Goal: Task Accomplishment & Management: Complete application form

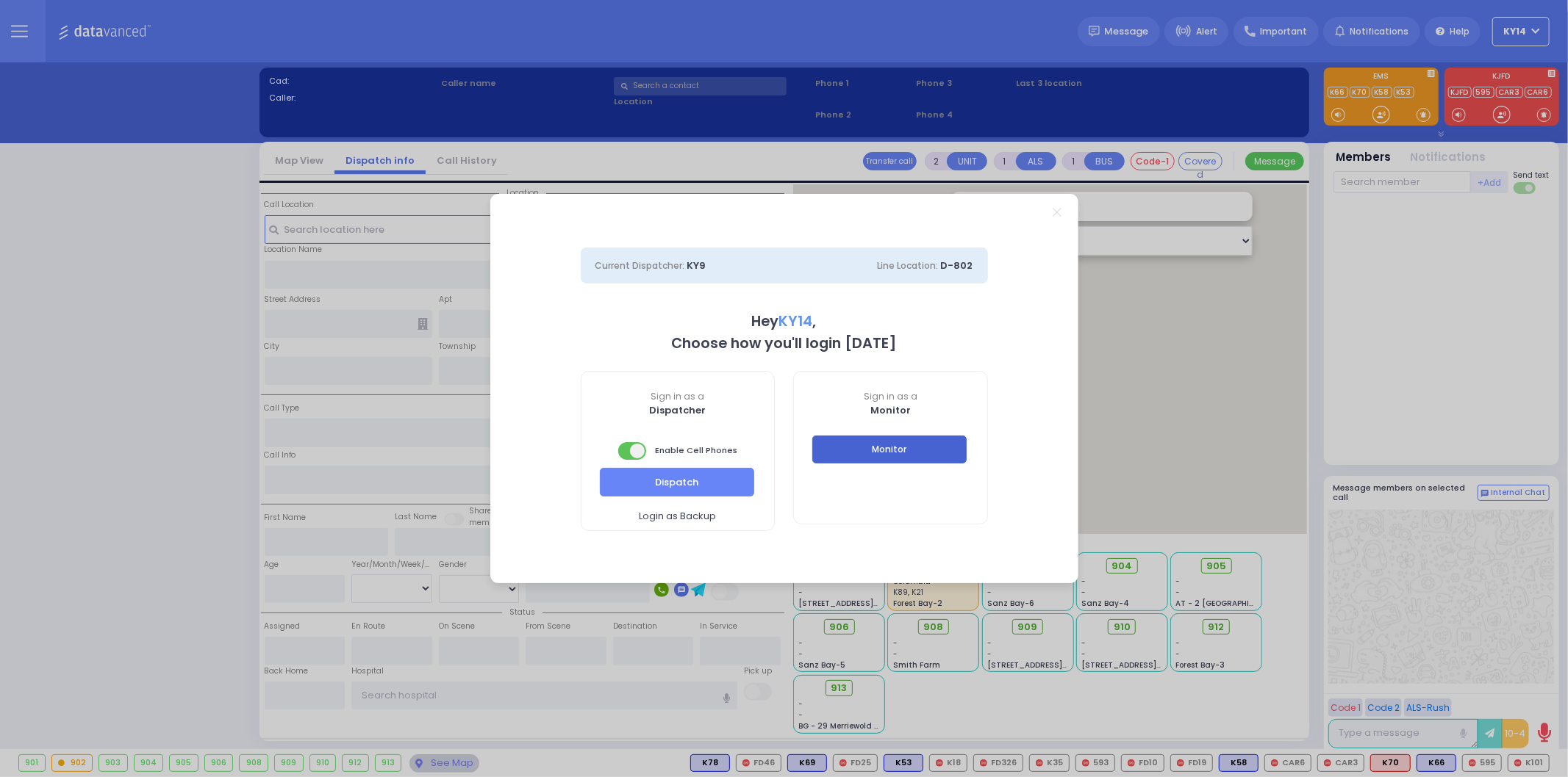
select select "2"
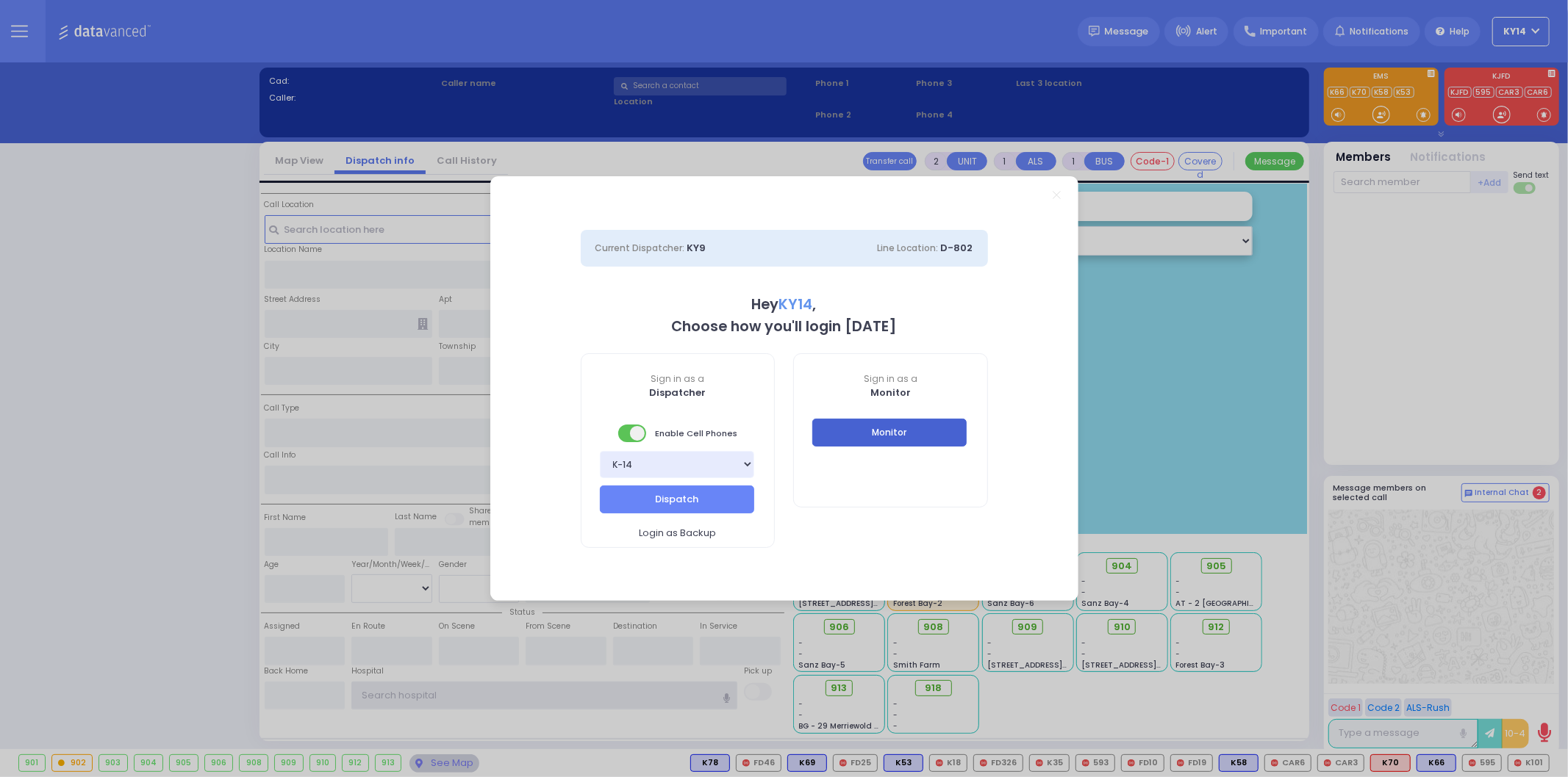
type input "ky14"
click at [865, 435] on button "Monitor" at bounding box center [889, 433] width 155 height 28
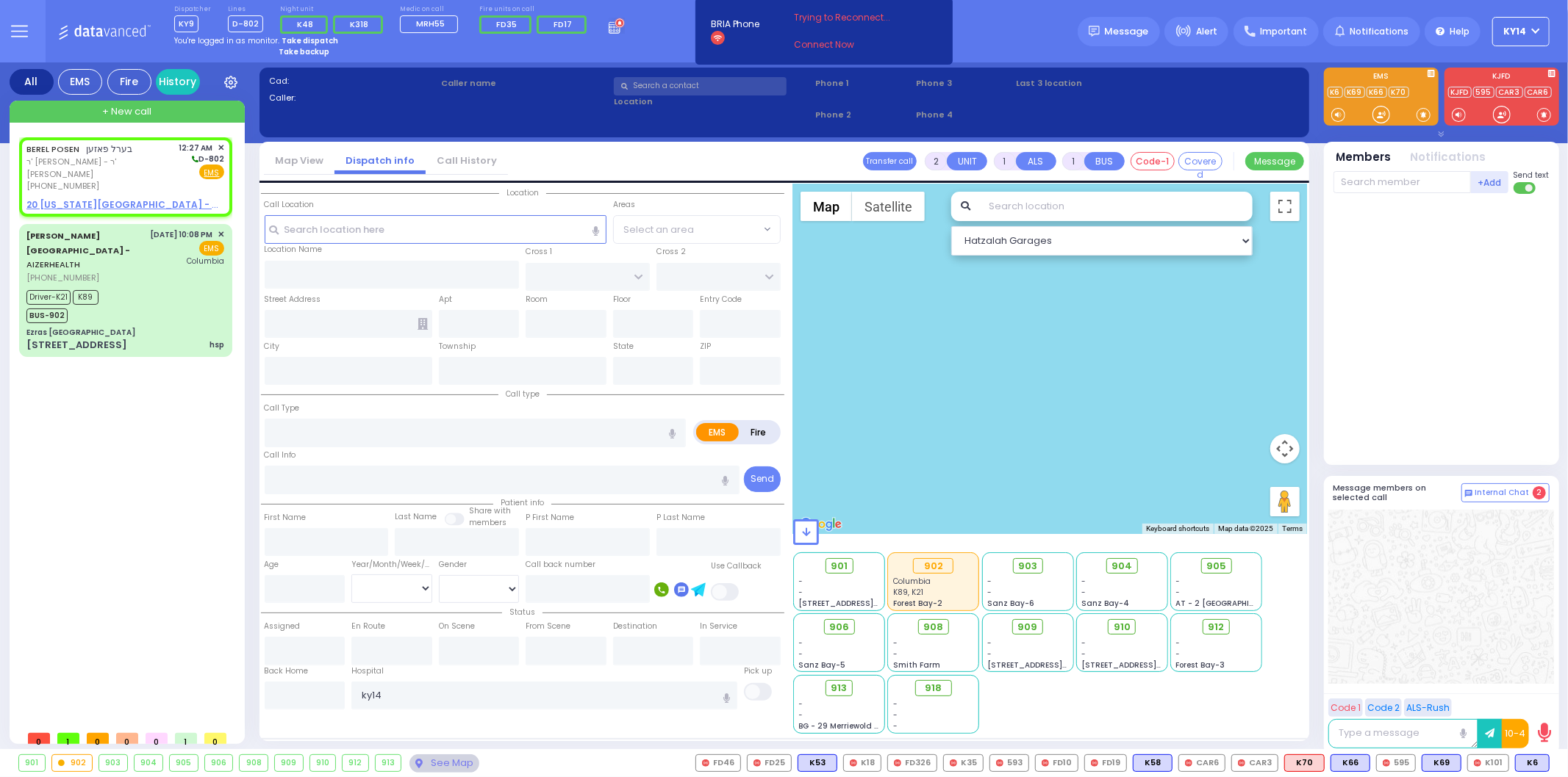
select select
radio input "true"
type input "BEREL"
type input "POSEN"
select select
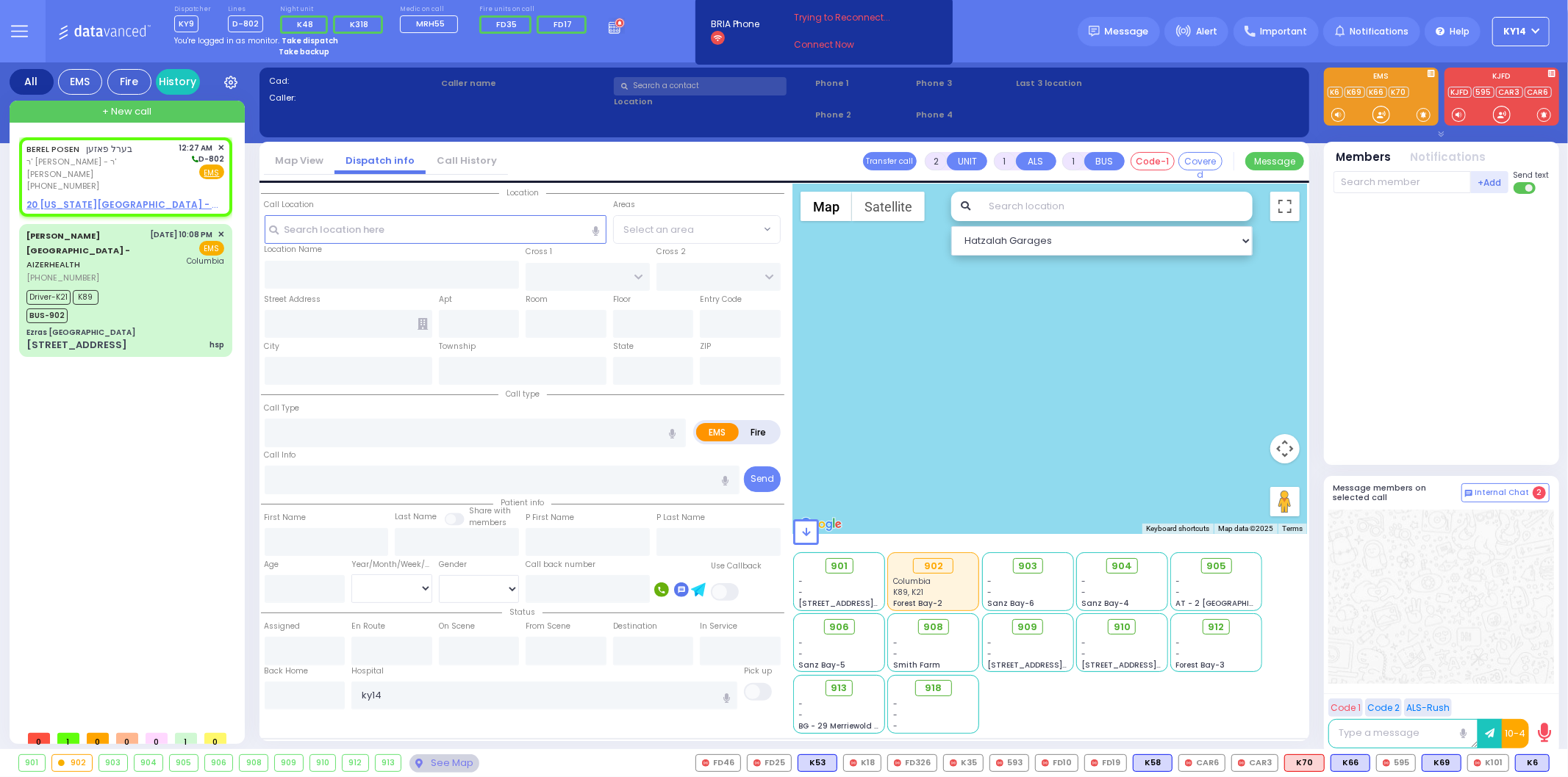
type input "00:27"
select select "Hatzalah Garages"
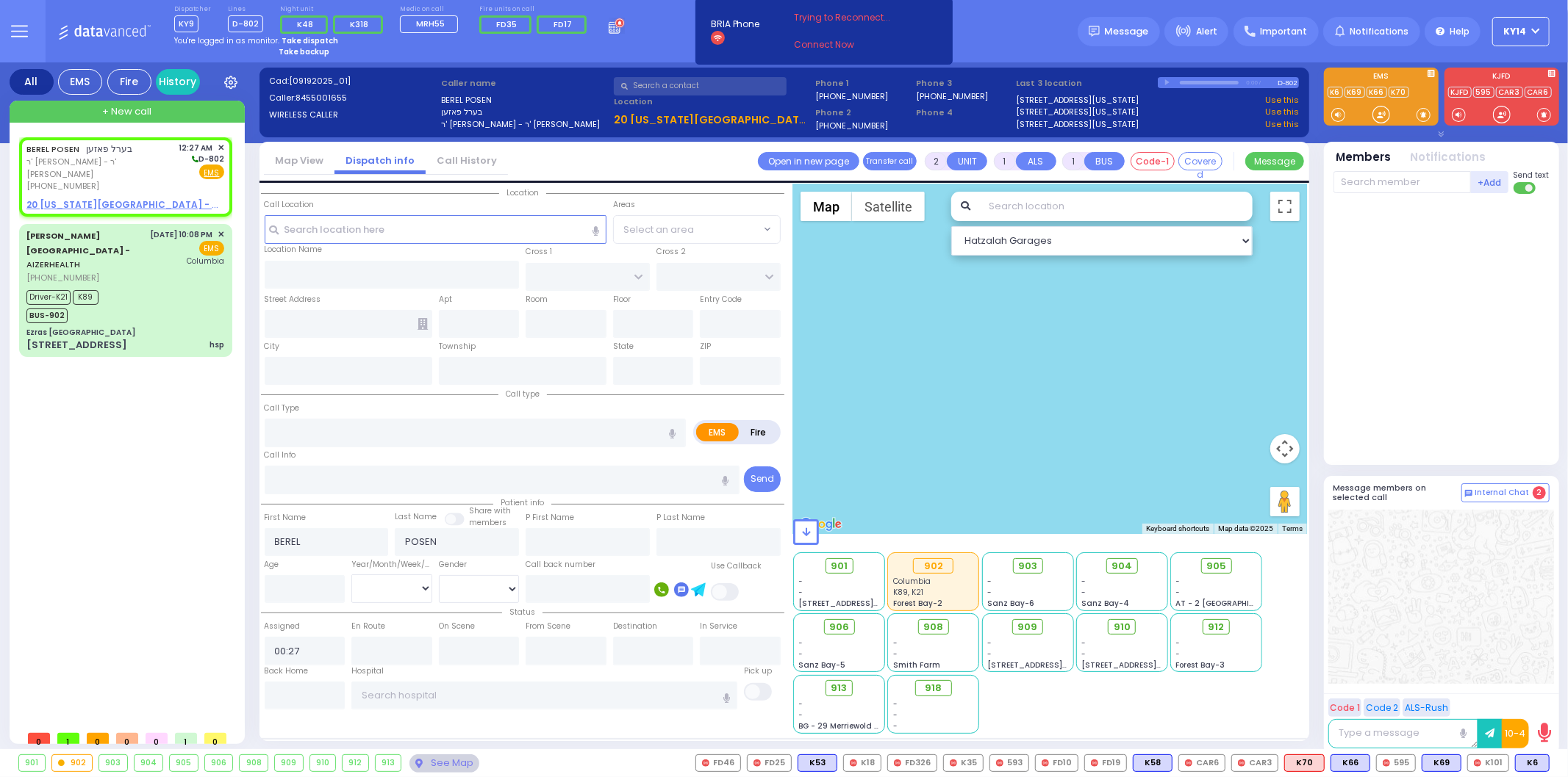
select select
radio input "true"
select select
select select "Hatzalah Garages"
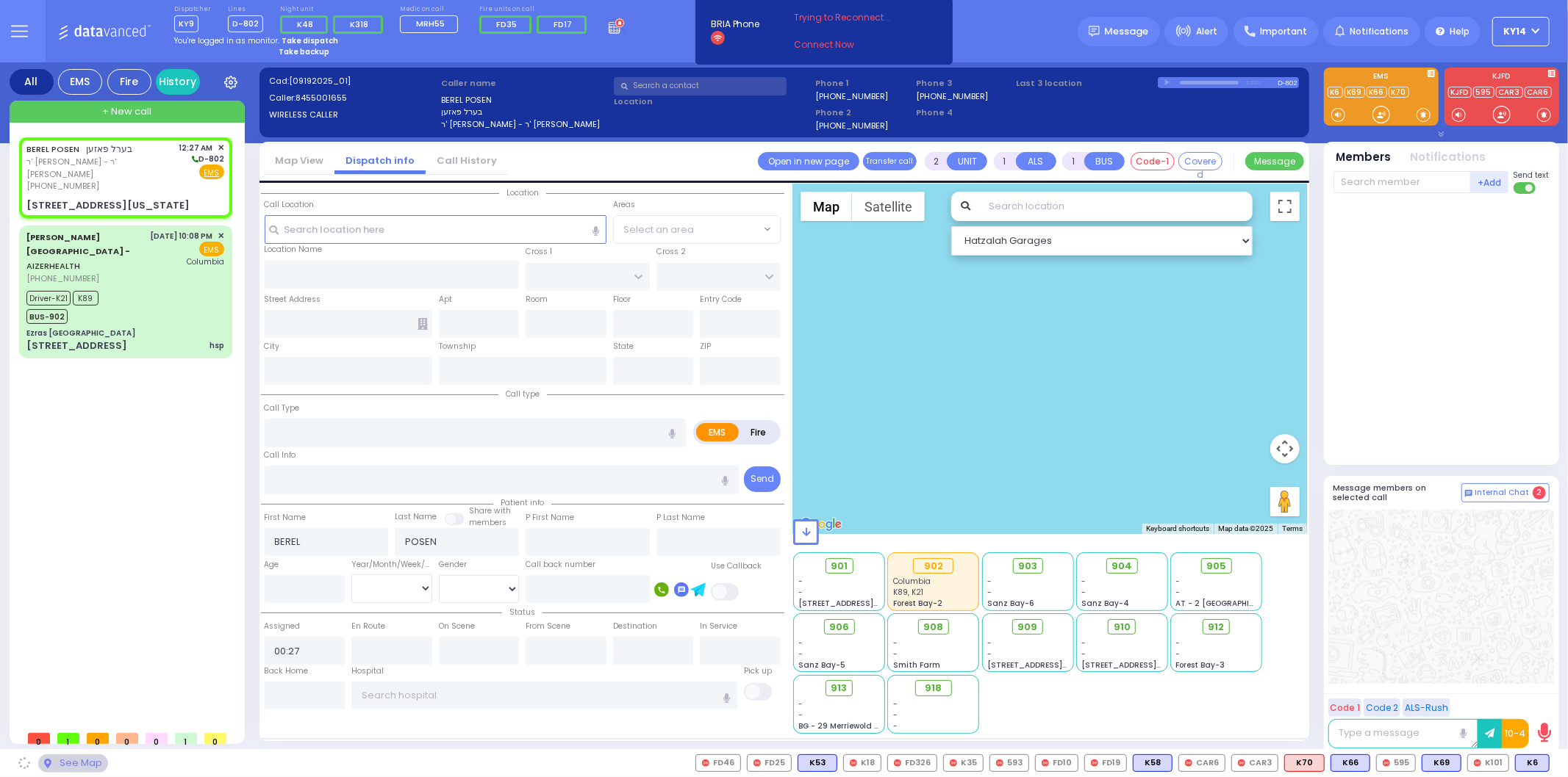
type input "MERRIEWOLD LN SOUTH"
type input "[STREET_ADDRESS][US_STATE]"
type input "Monroe"
type input "[US_STATE]"
type input "10950"
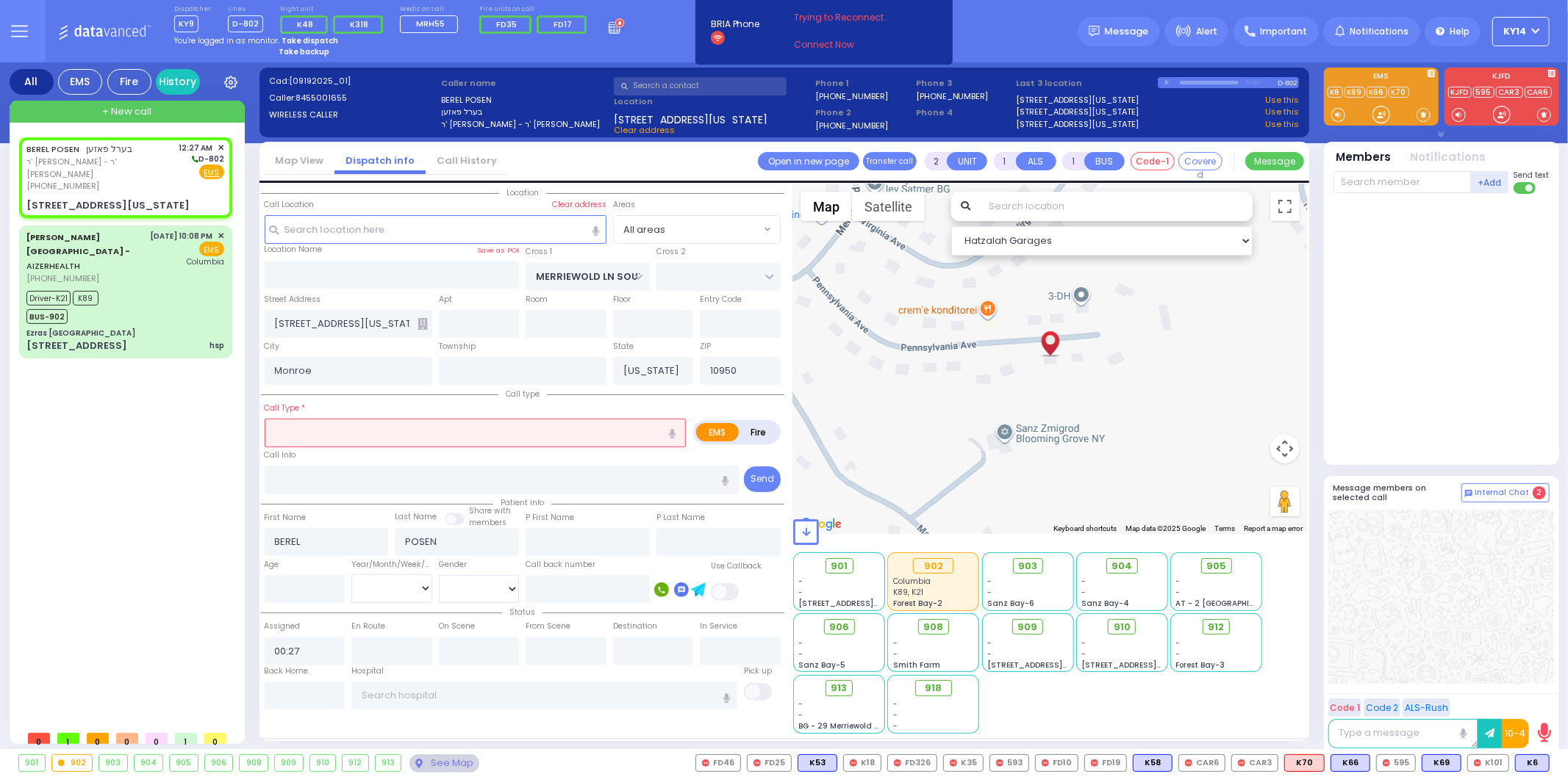
select select
radio input "true"
type input "7"
select select
select select "Hatzalah Garages"
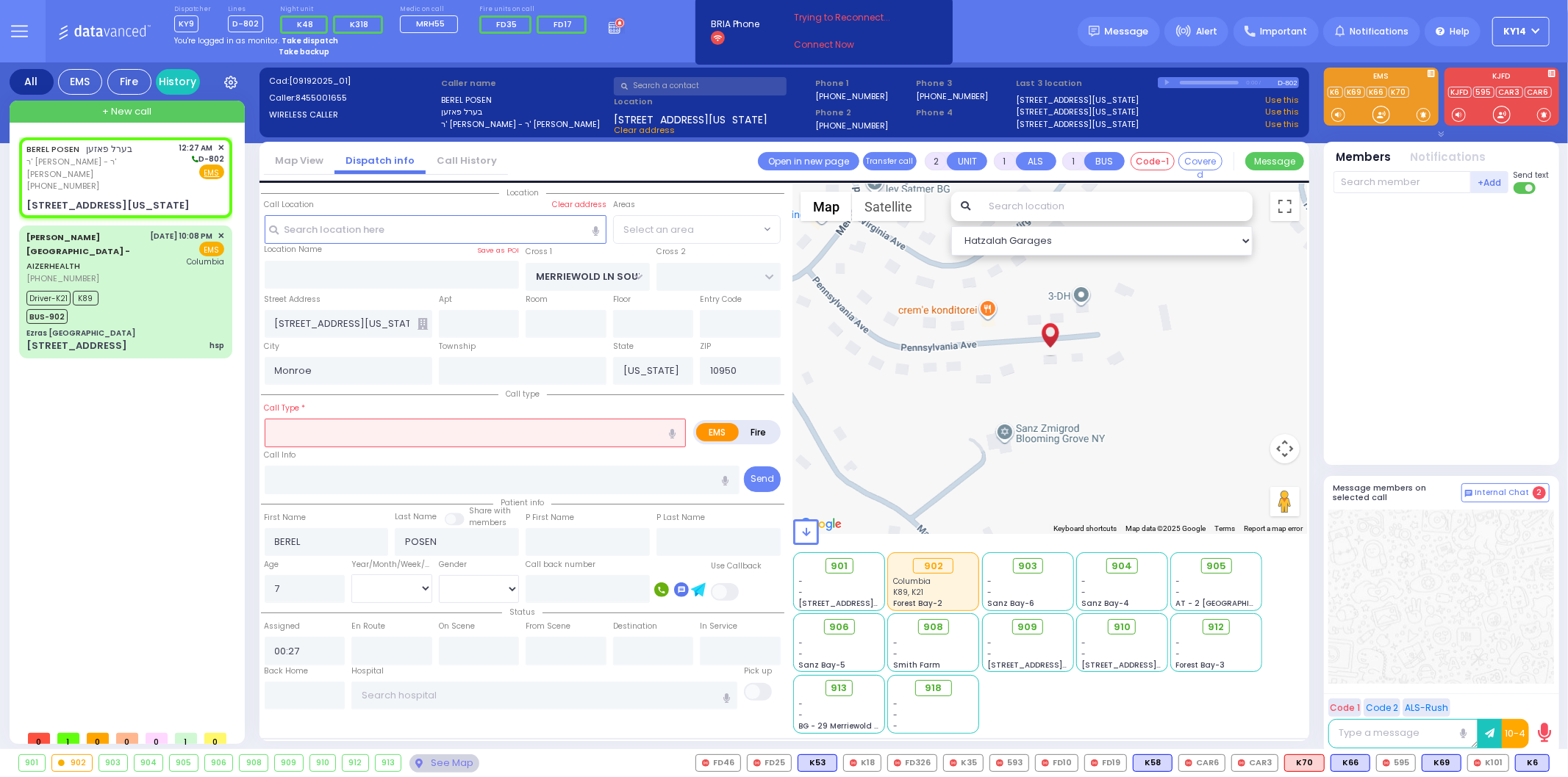
radio input "true"
select select "Year"
select select
select select "Hatzalah Garages"
select select
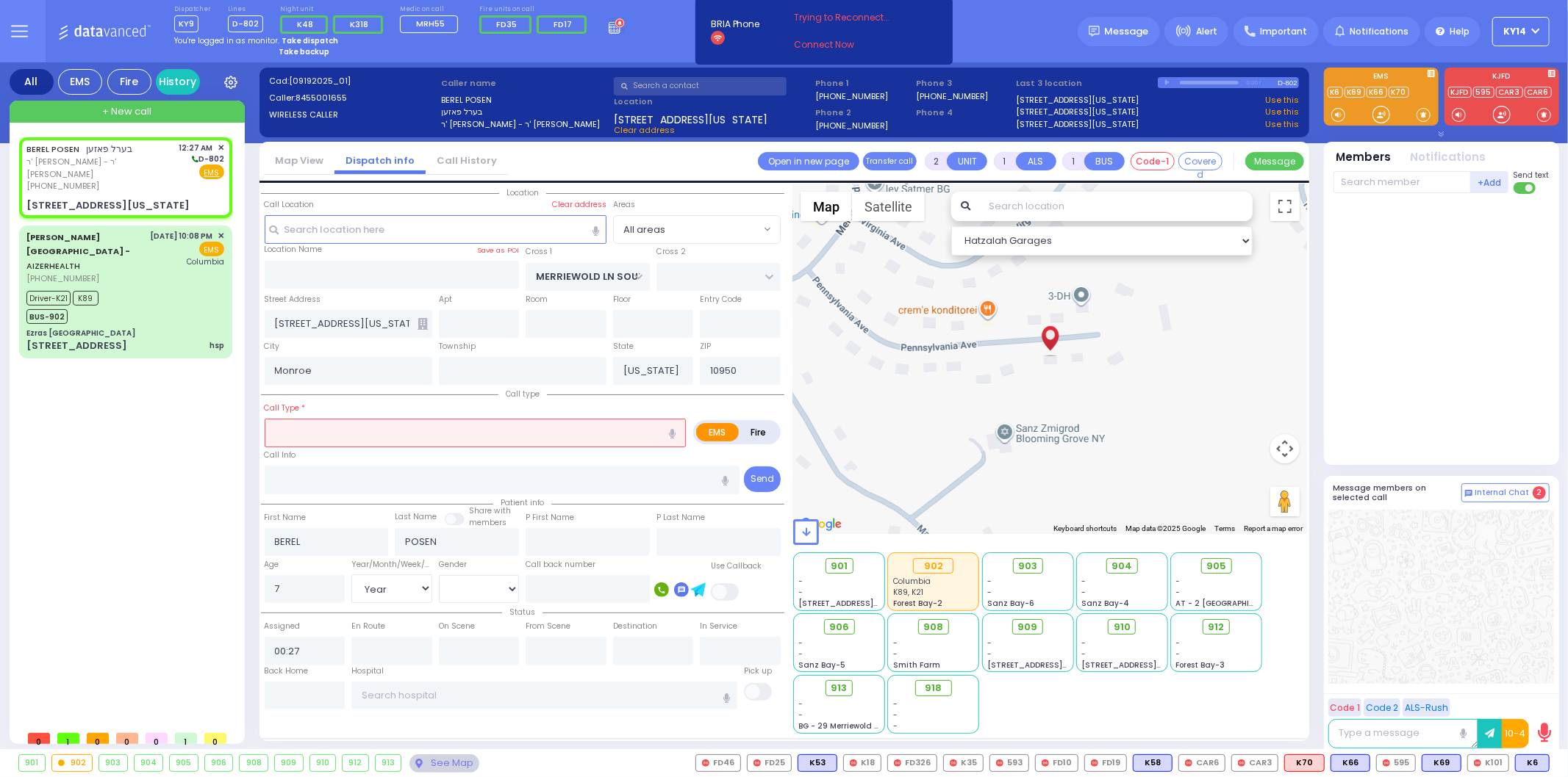
radio input "true"
select select "Year"
select select "[DEMOGRAPHIC_DATA]"
select select "Hatzalah Garages"
select select
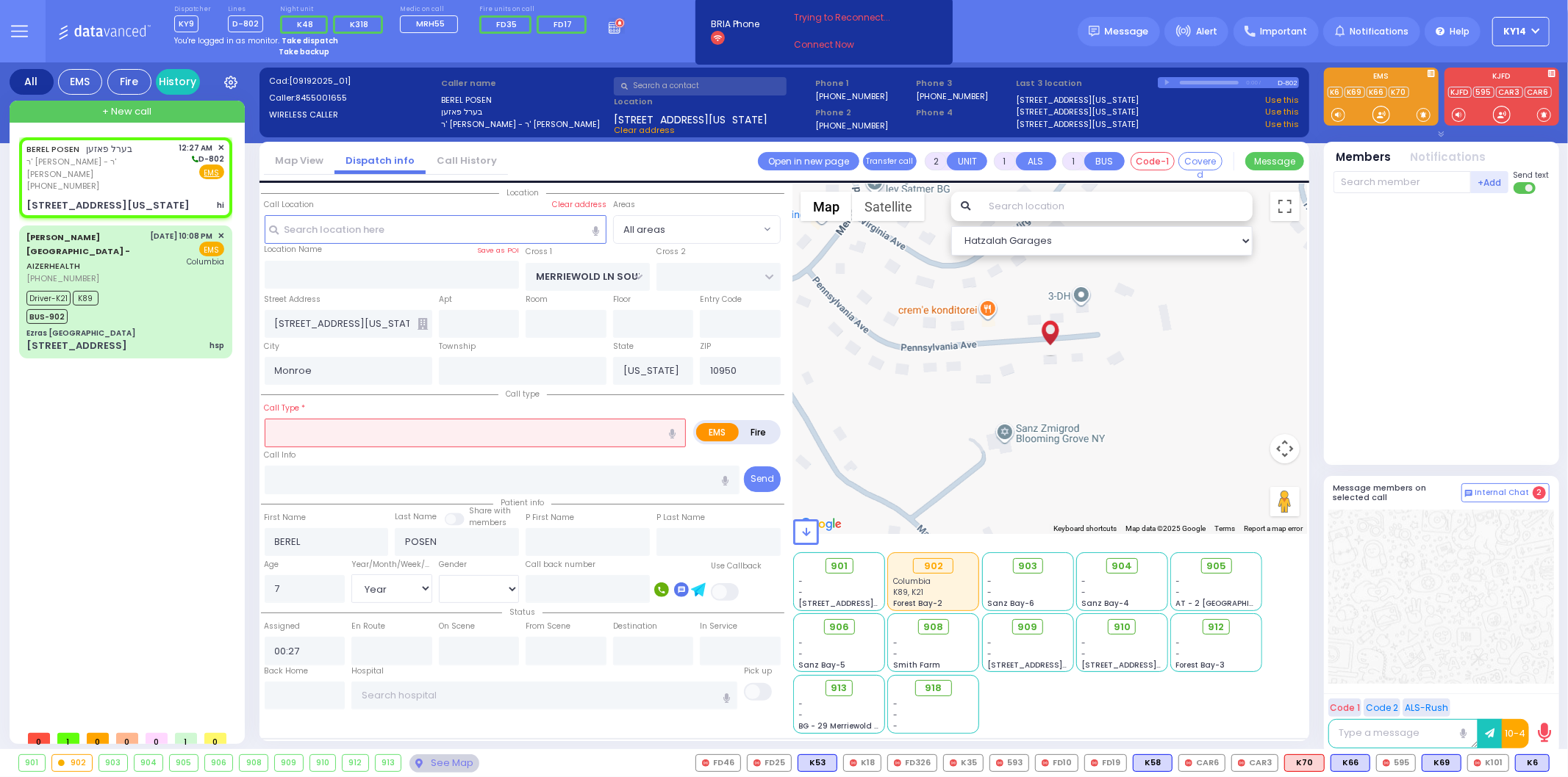
type input "hi"
radio input "true"
select select "Year"
select select "[DEMOGRAPHIC_DATA]"
select select "Hatzalah Garages"
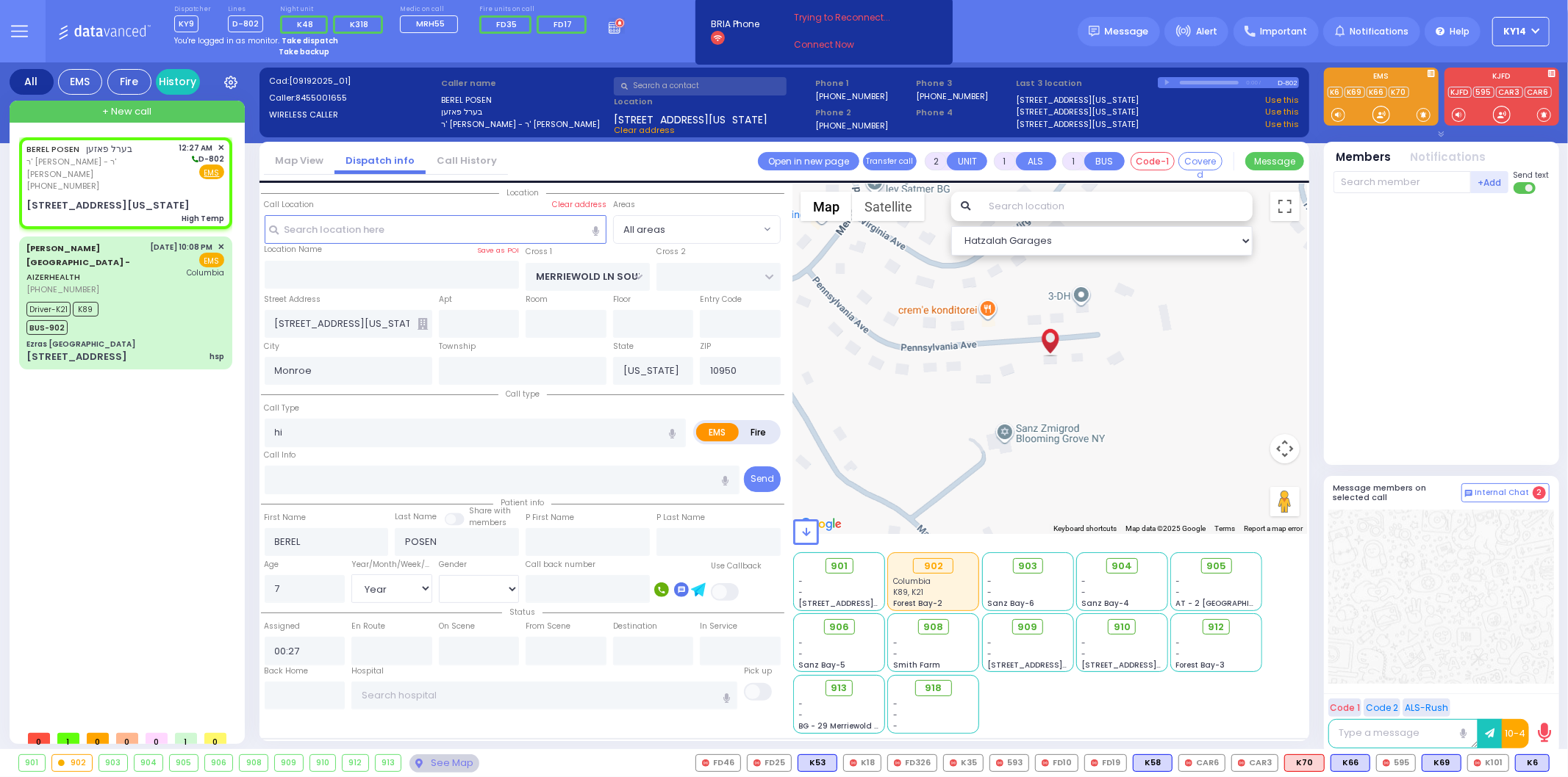
type input "1"
type input "0"
select select
type input "High Temp"
radio input "true"
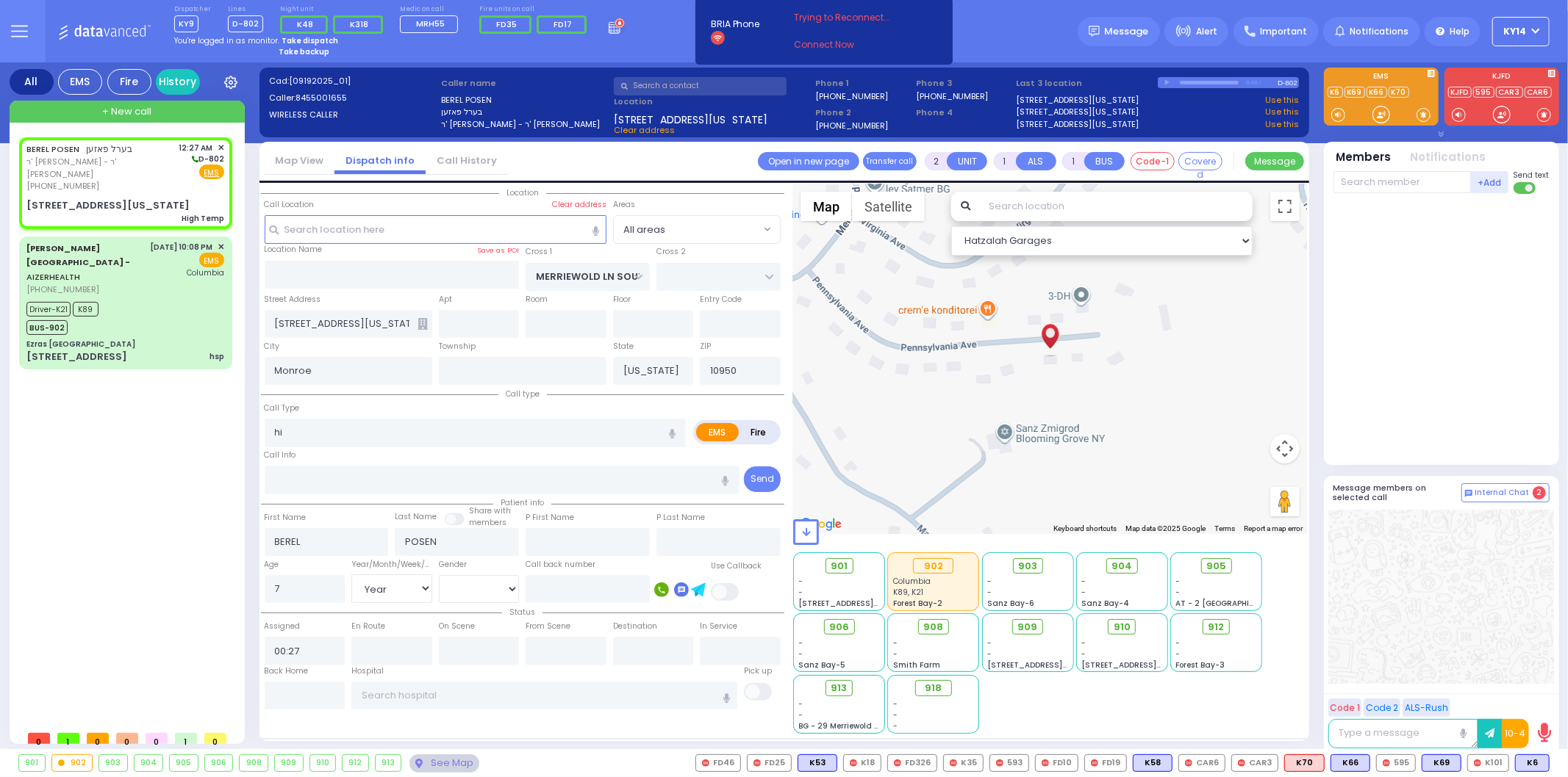
select select "Year"
select select "[DEMOGRAPHIC_DATA]"
select select "Hatzalah Garages"
select select
radio input "true"
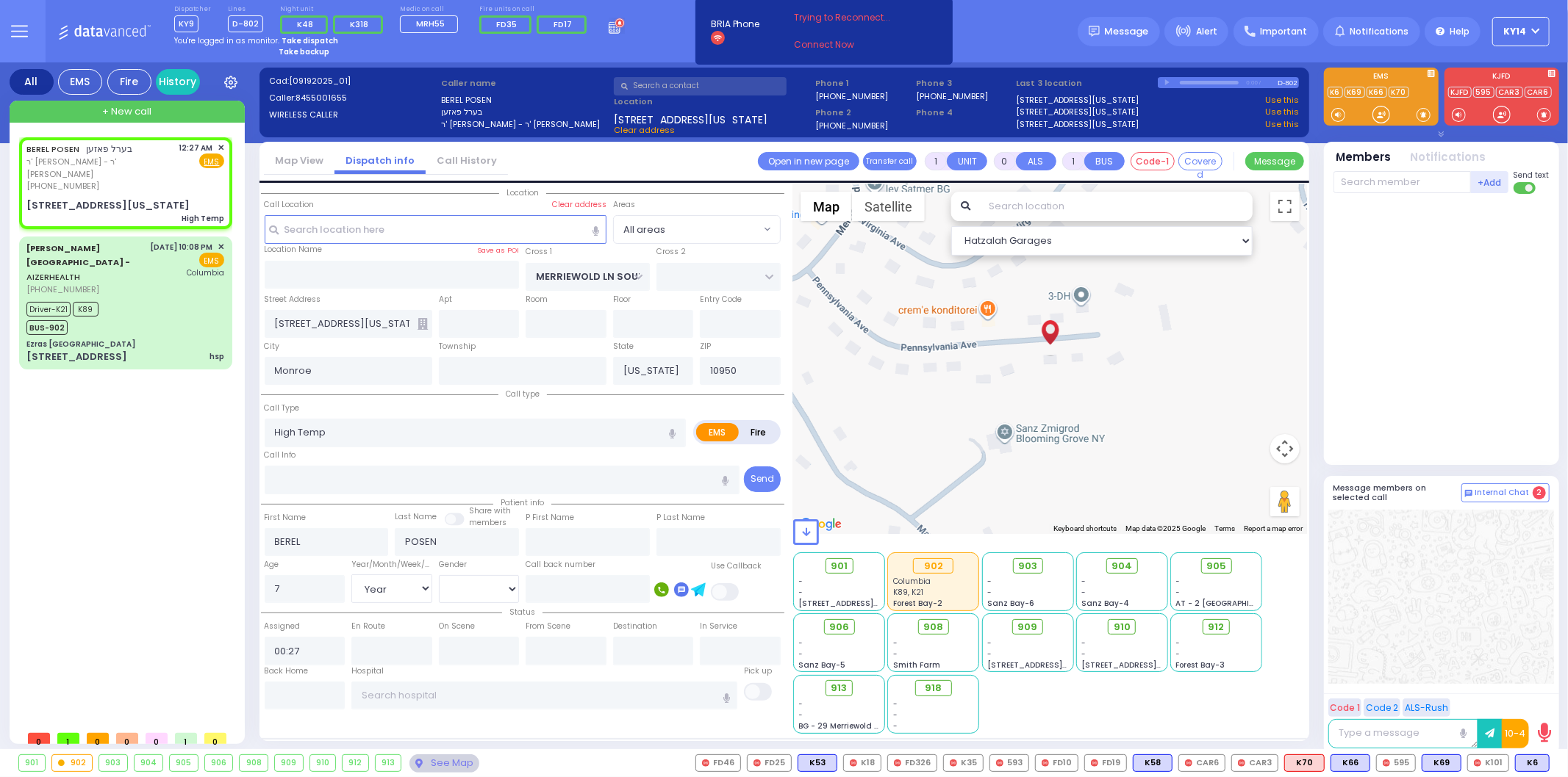
select select "Year"
select select "[DEMOGRAPHIC_DATA]"
select select "Hatzalah Garages"
select select
radio input "true"
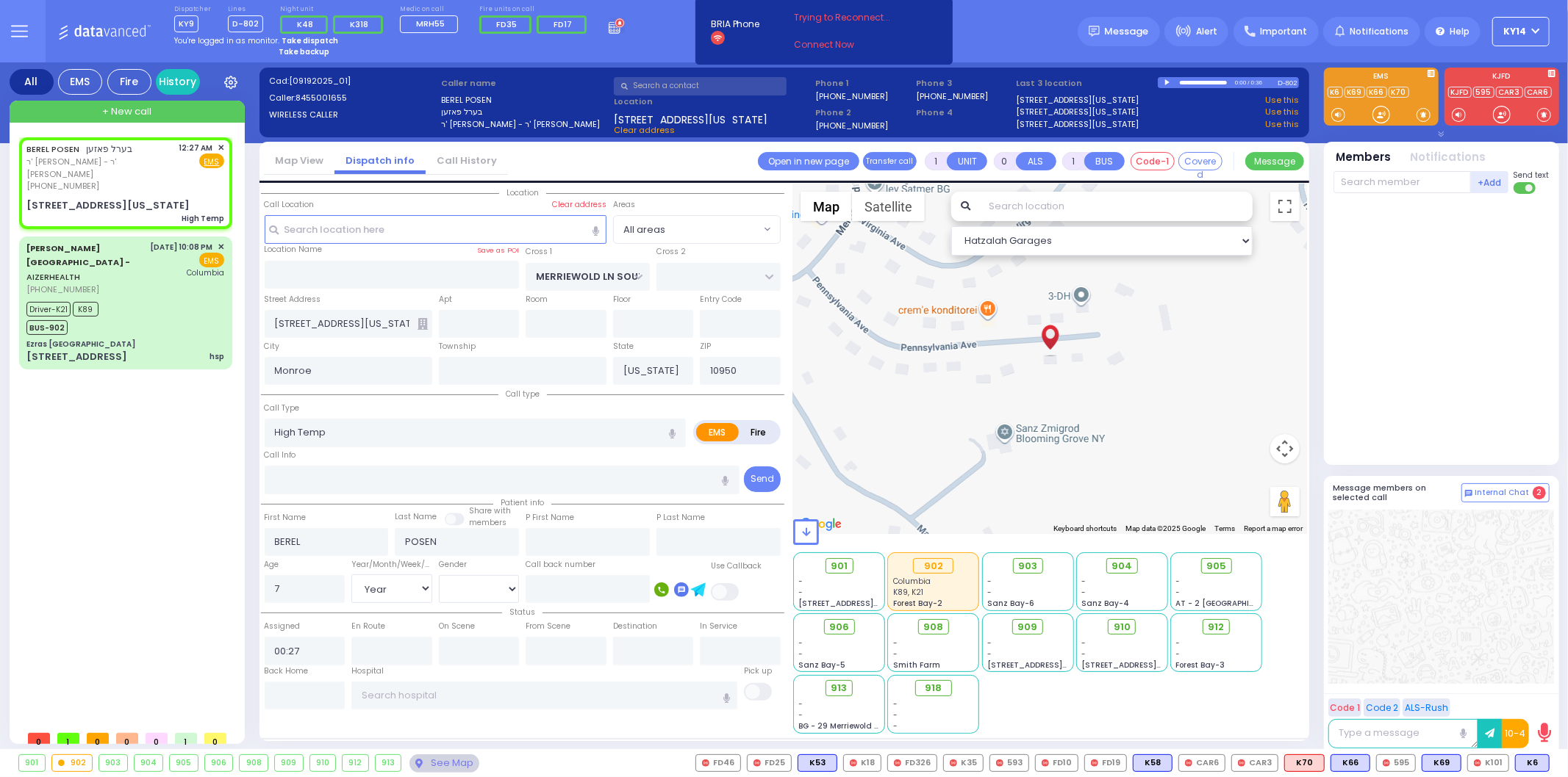
select select "Year"
select select "[DEMOGRAPHIC_DATA]"
select select "Hatzalah Garages"
select select
radio input "true"
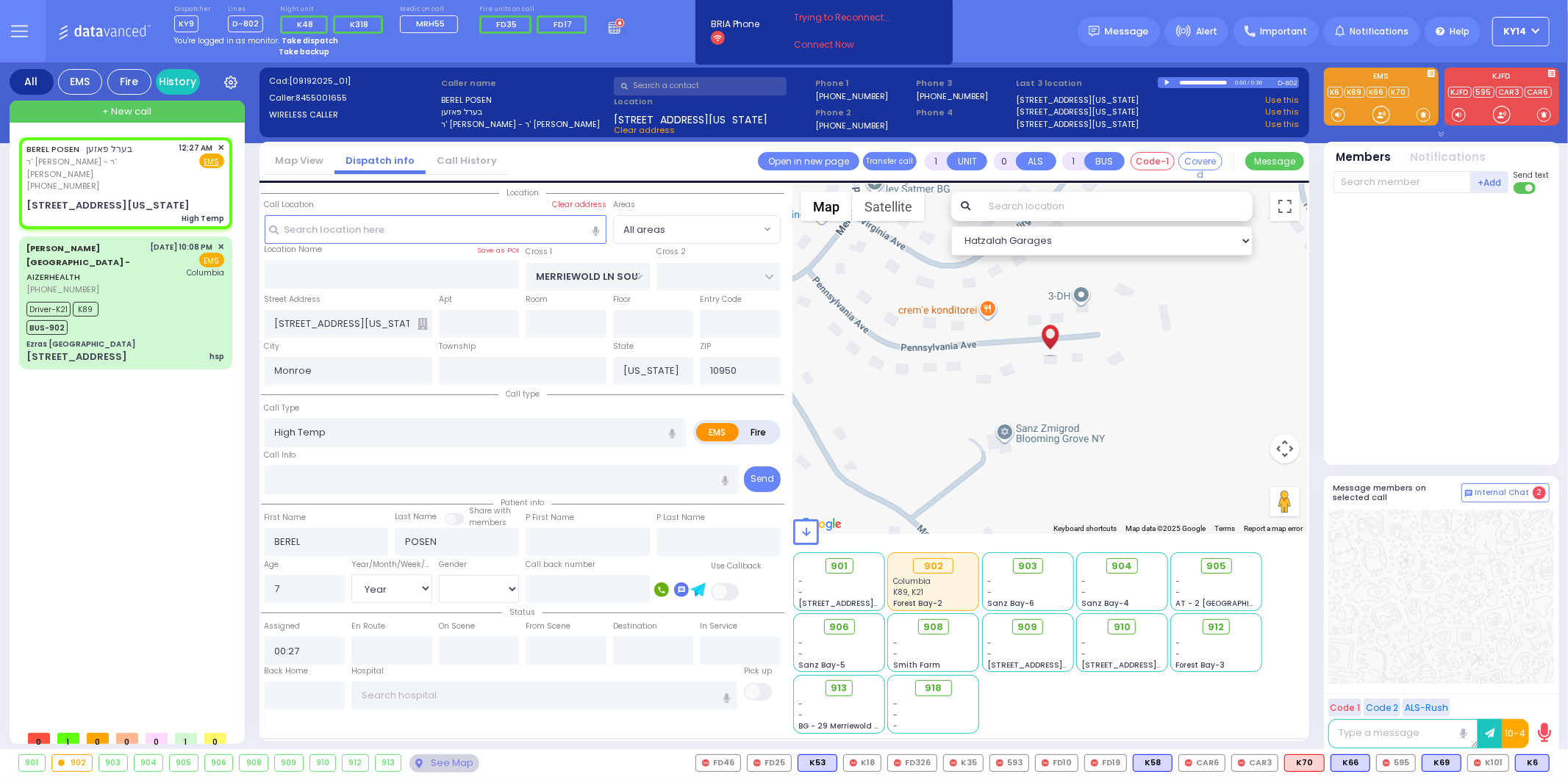
select select "Year"
select select "[DEMOGRAPHIC_DATA]"
select select "Hatzalah Garages"
type input "002"
select select
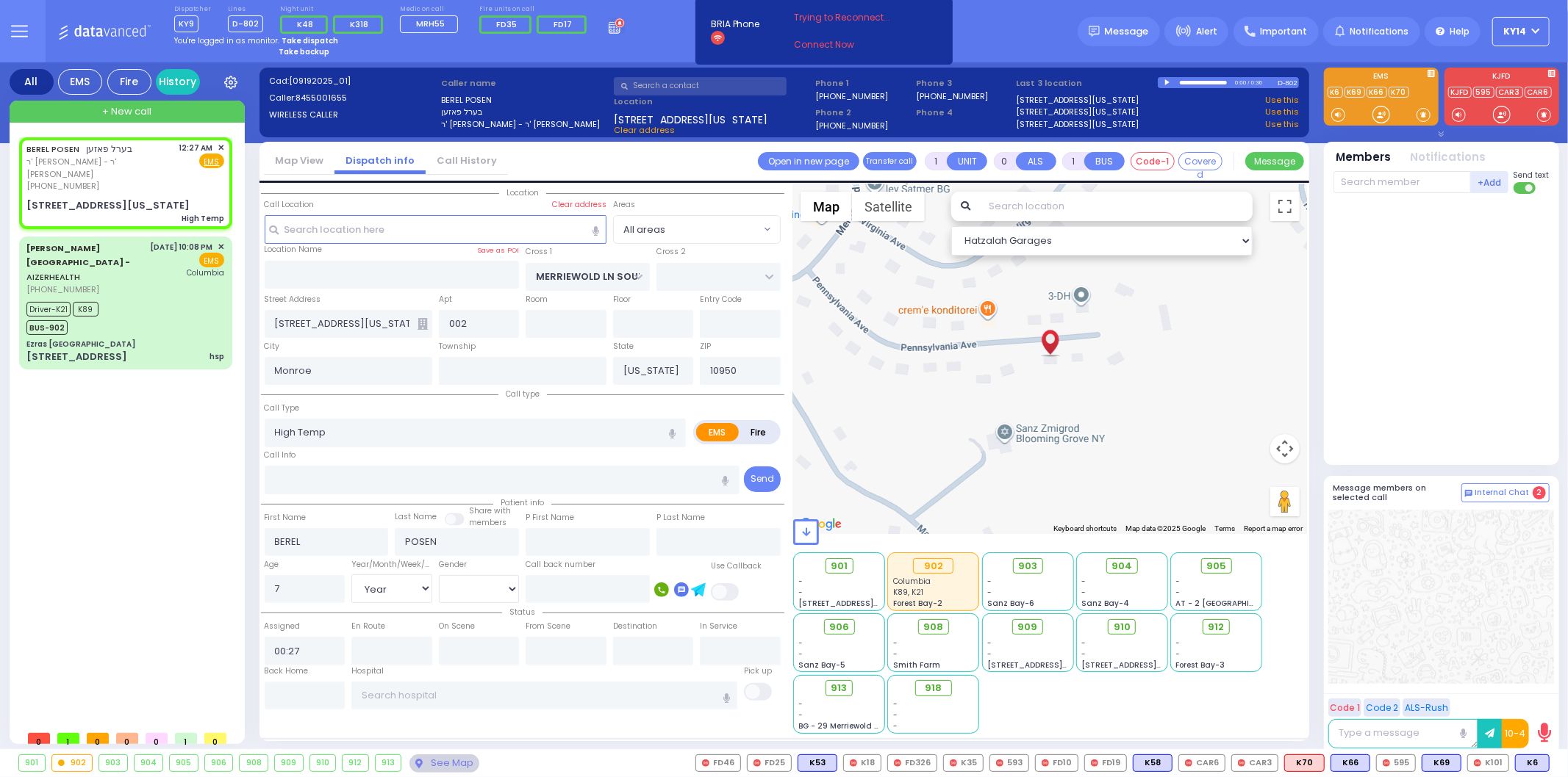
radio input "true"
select select "Year"
select select "[DEMOGRAPHIC_DATA]"
select select "Hatzalah Garages"
type input "[STREET_ADDRESS][US_STATE]"
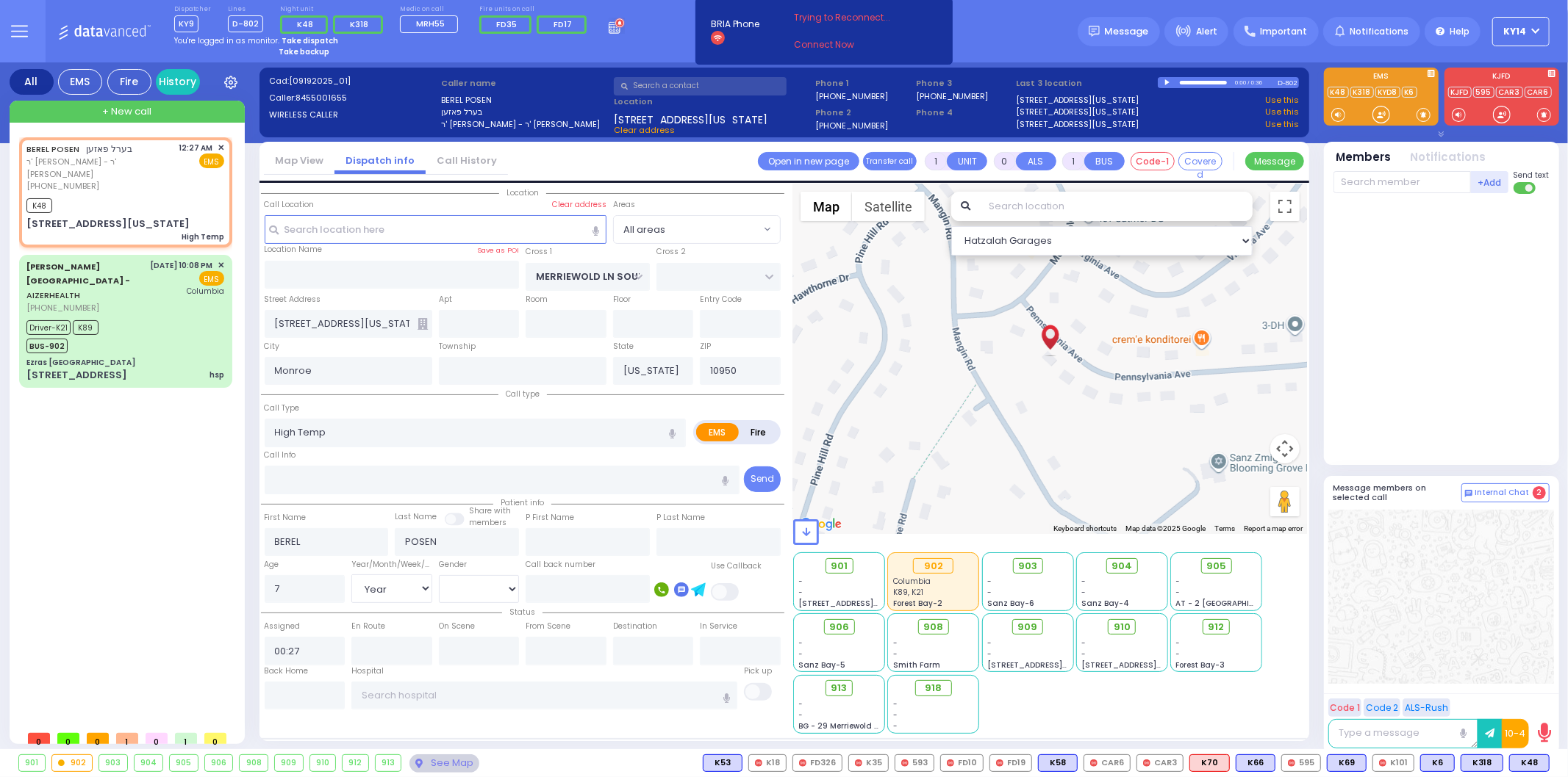
select select
radio input "true"
select select "Year"
select select "[DEMOGRAPHIC_DATA]"
type input "00:29"
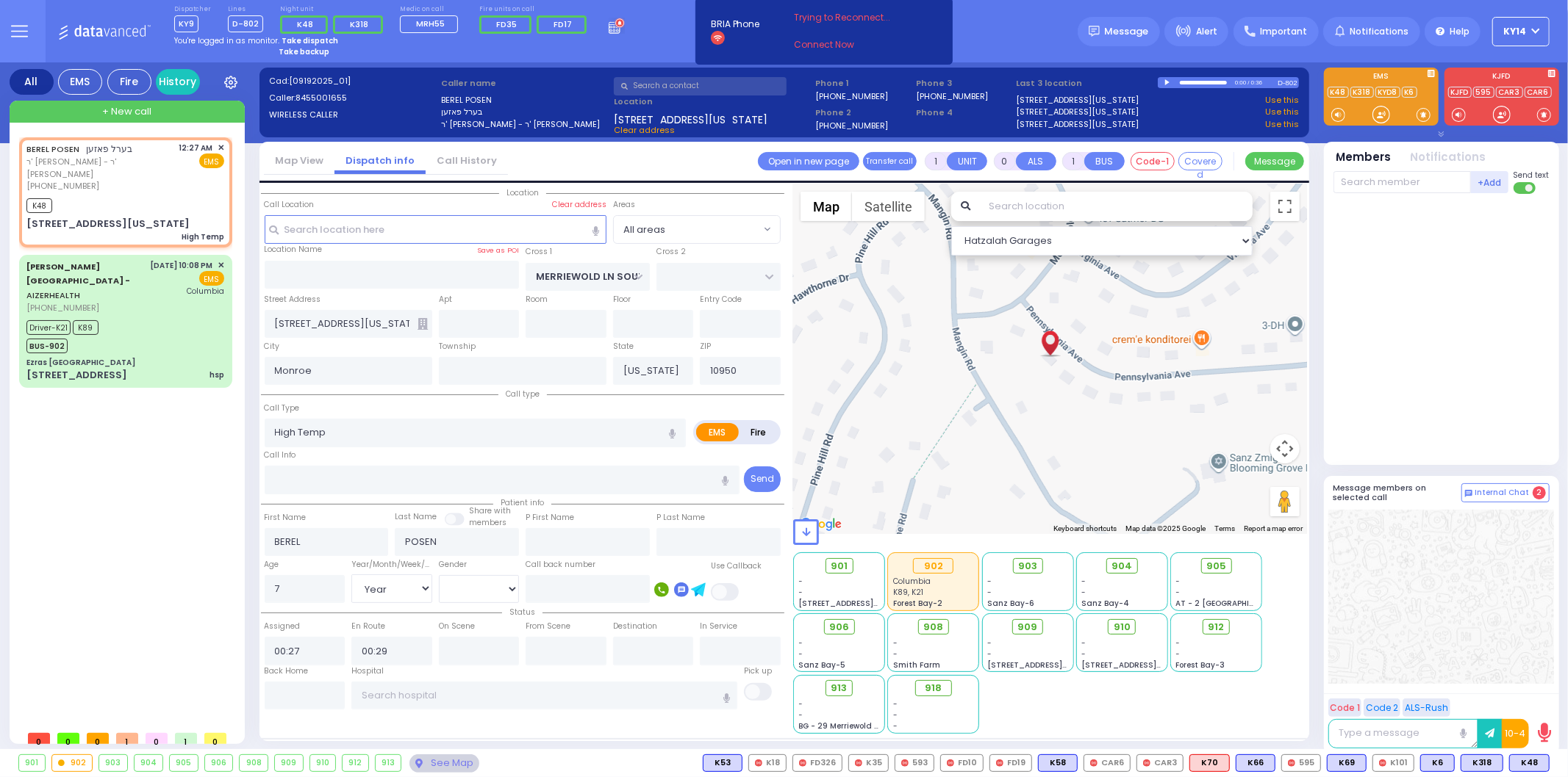
select select "Hatzalah Garages"
select select
radio input "true"
select select "Year"
select select "[DEMOGRAPHIC_DATA]"
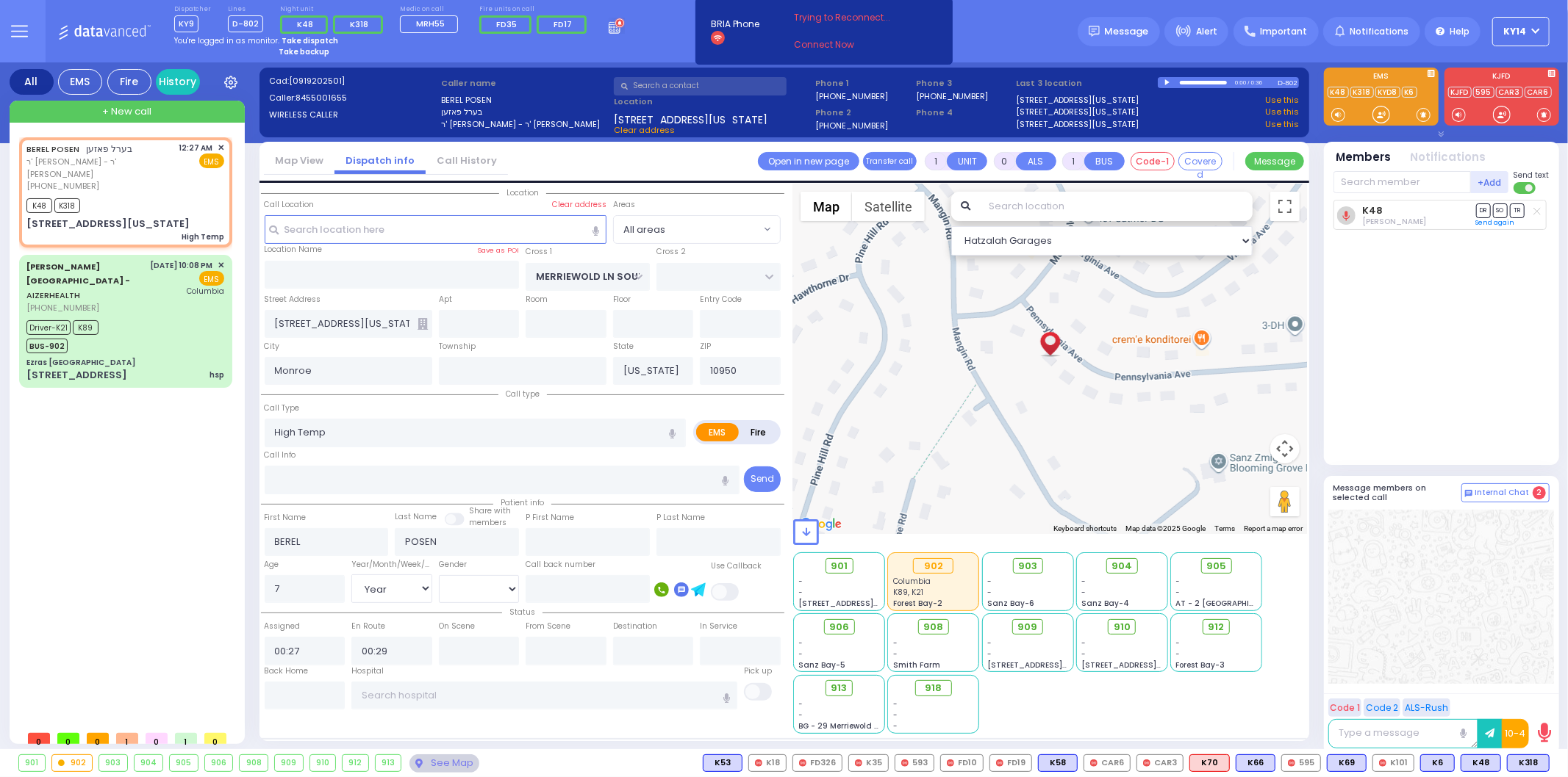
select select "Hatzalah Garages"
